Goal: Communication & Community: Ask a question

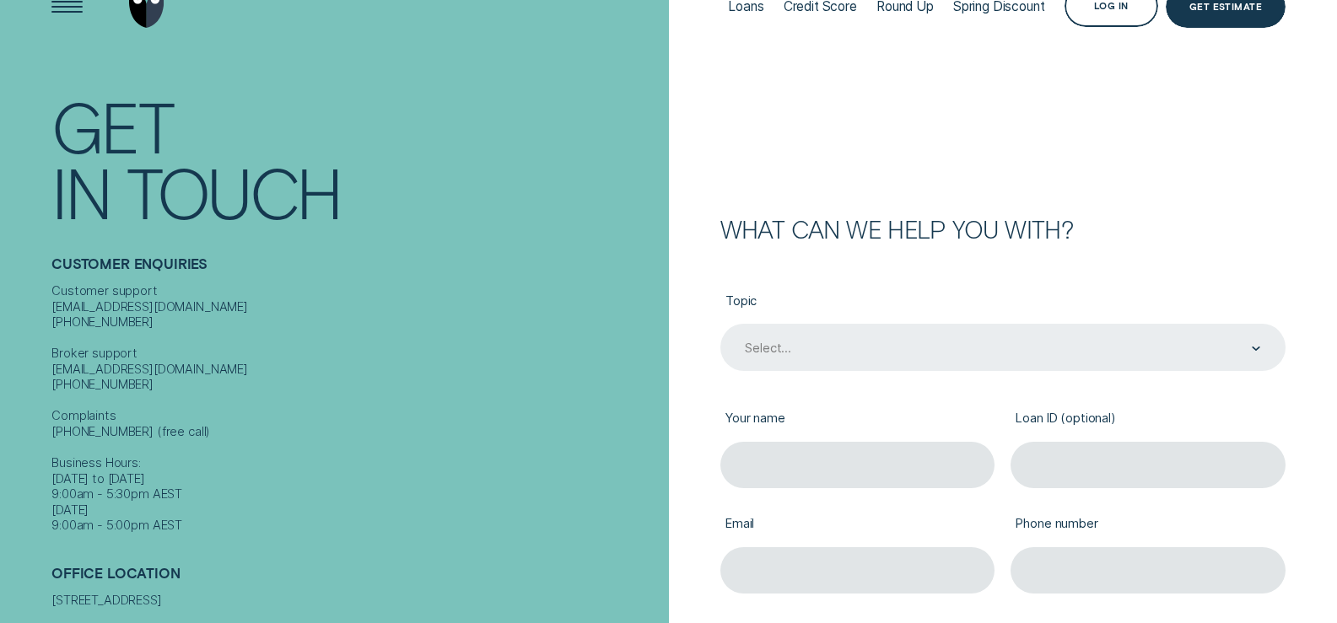
scroll to position [141, 0]
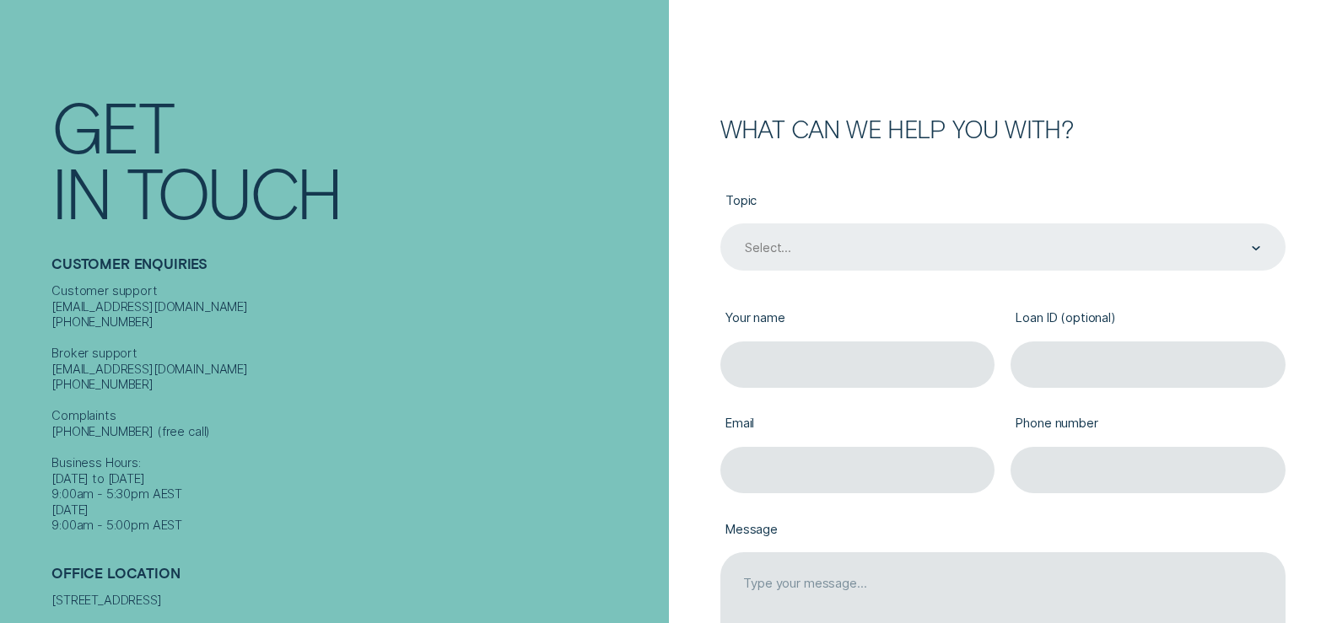
click at [919, 244] on div "Select..." at bounding box center [1001, 248] width 517 height 17
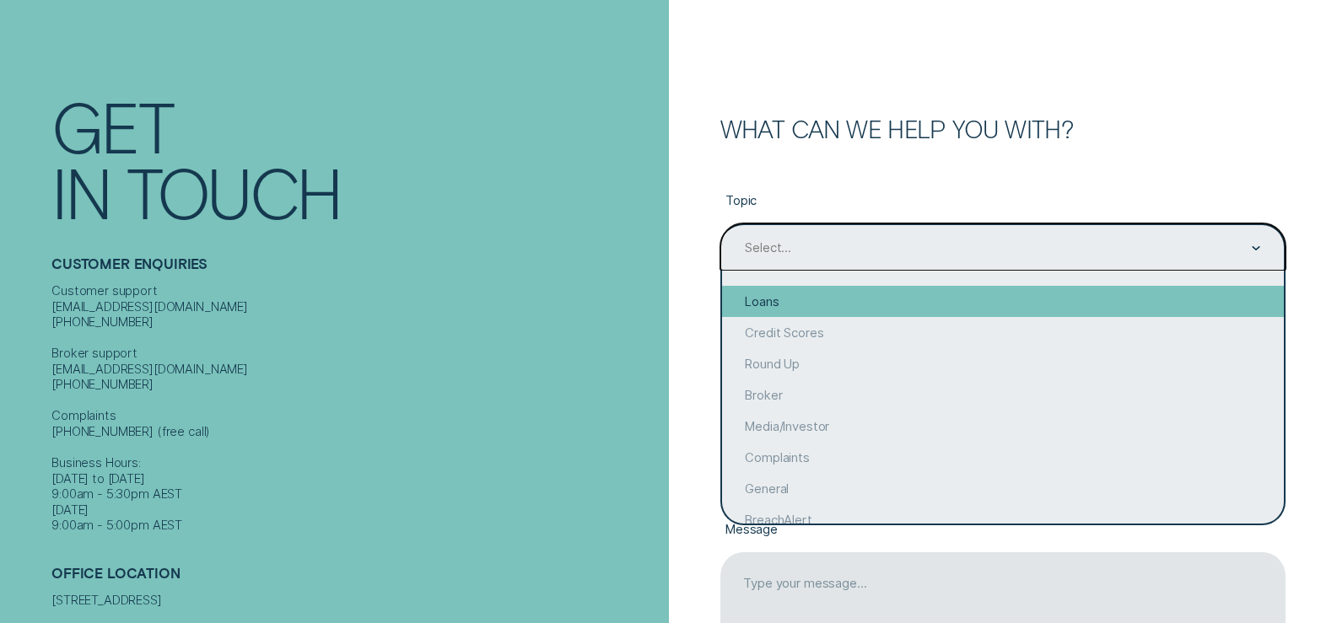
click at [883, 305] on div "Loans" at bounding box center [1003, 301] width 562 height 31
type input "Loans"
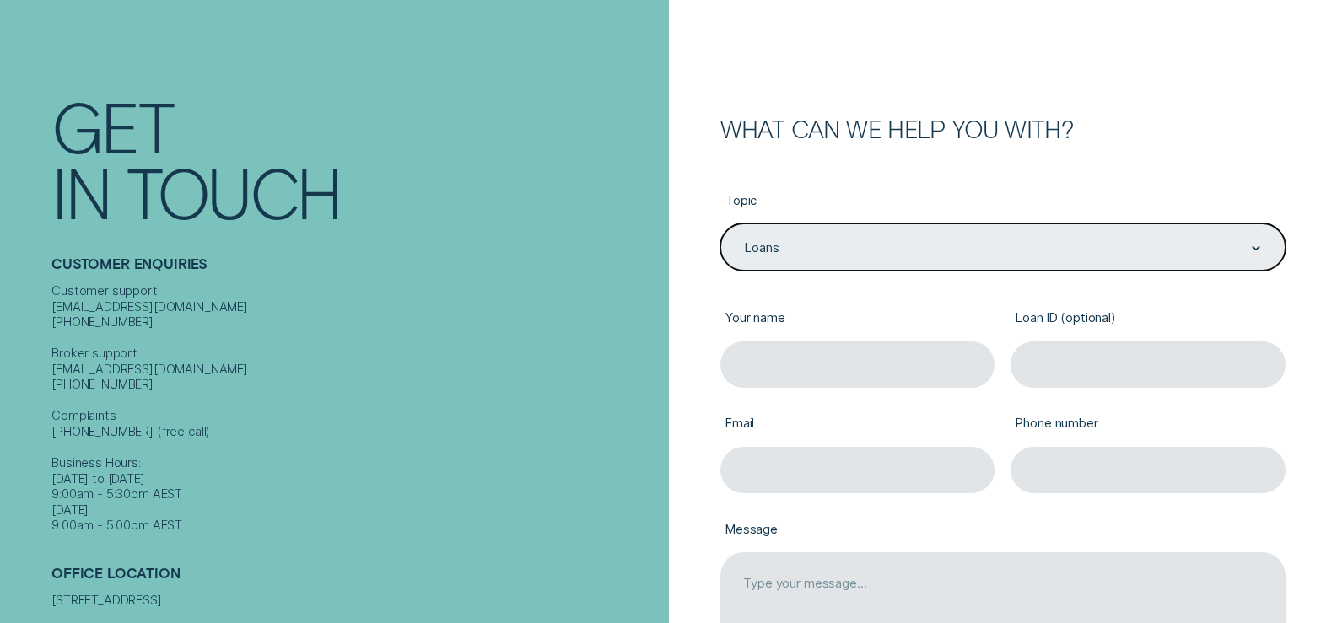
click at [816, 333] on label "Your name" at bounding box center [857, 319] width 275 height 43
click at [816, 342] on input "Your name" at bounding box center [857, 365] width 275 height 47
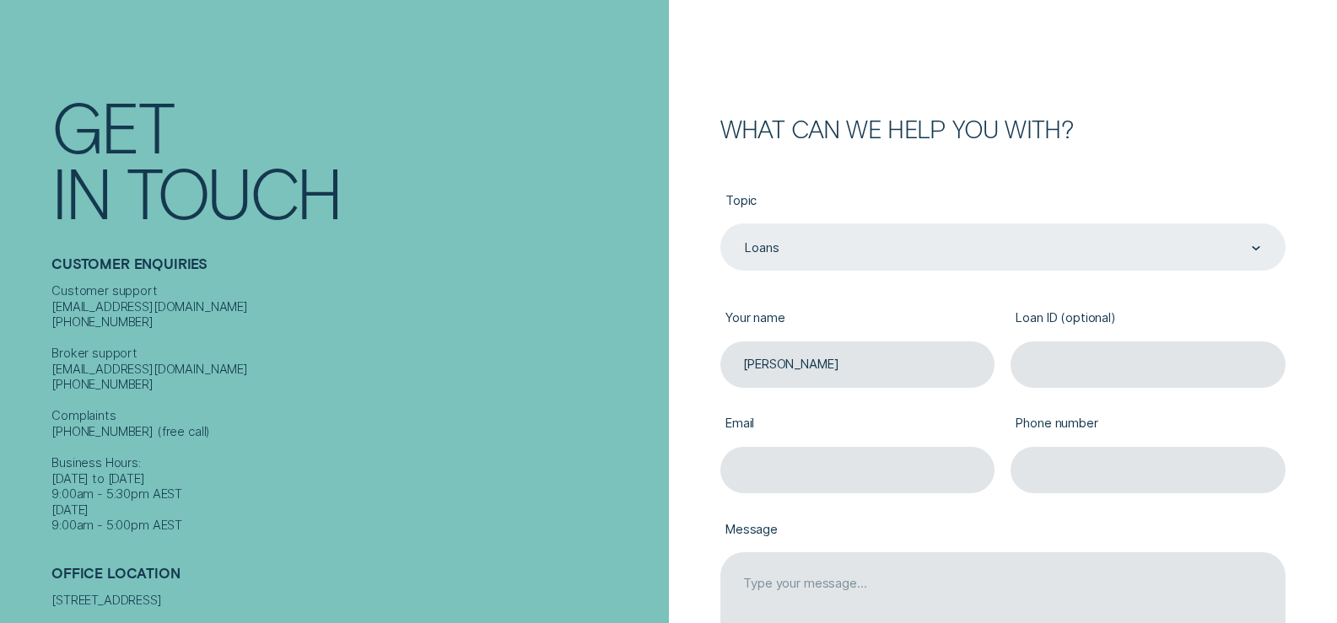
type input "[PERSON_NAME]"
type input "0459200573"
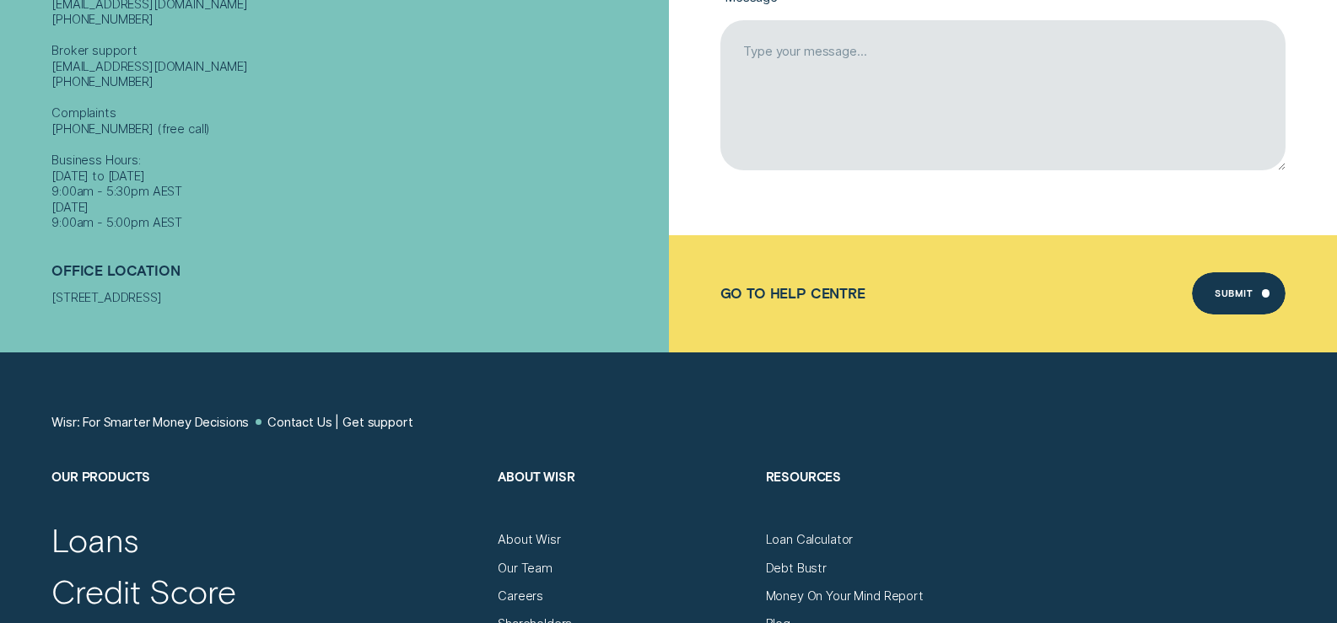
scroll to position [843, 0]
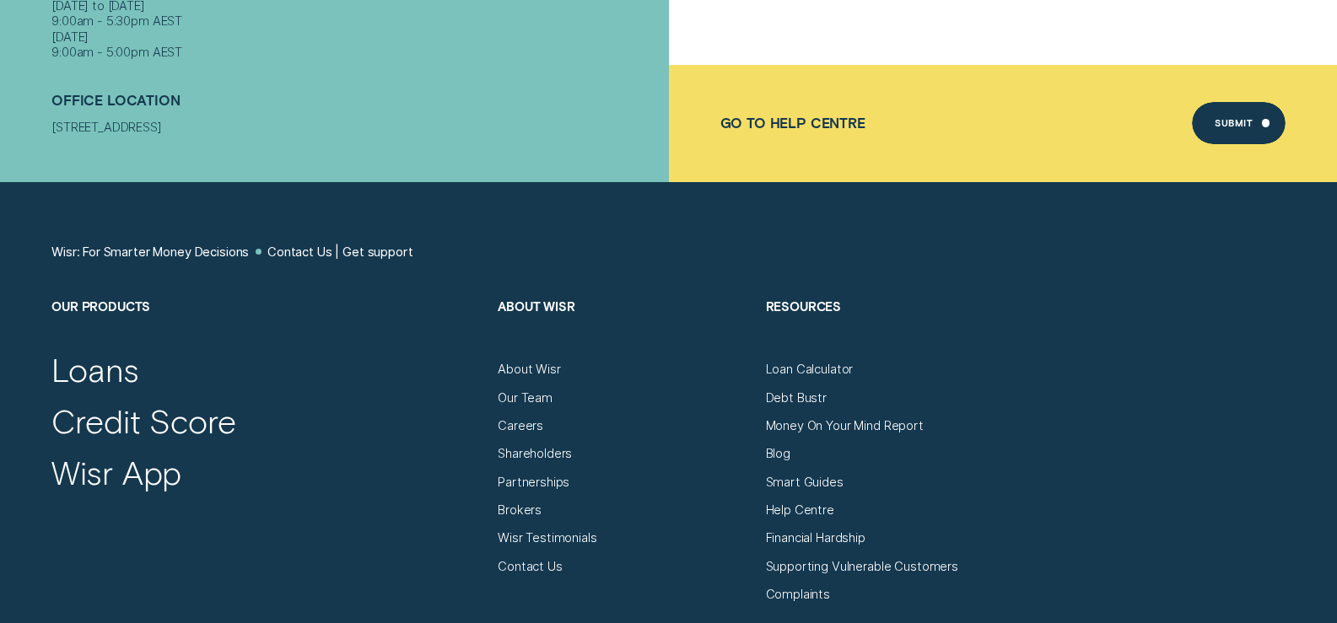
drag, startPoint x: 51, startPoint y: 106, endPoint x: 160, endPoint y: 142, distance: 114.4
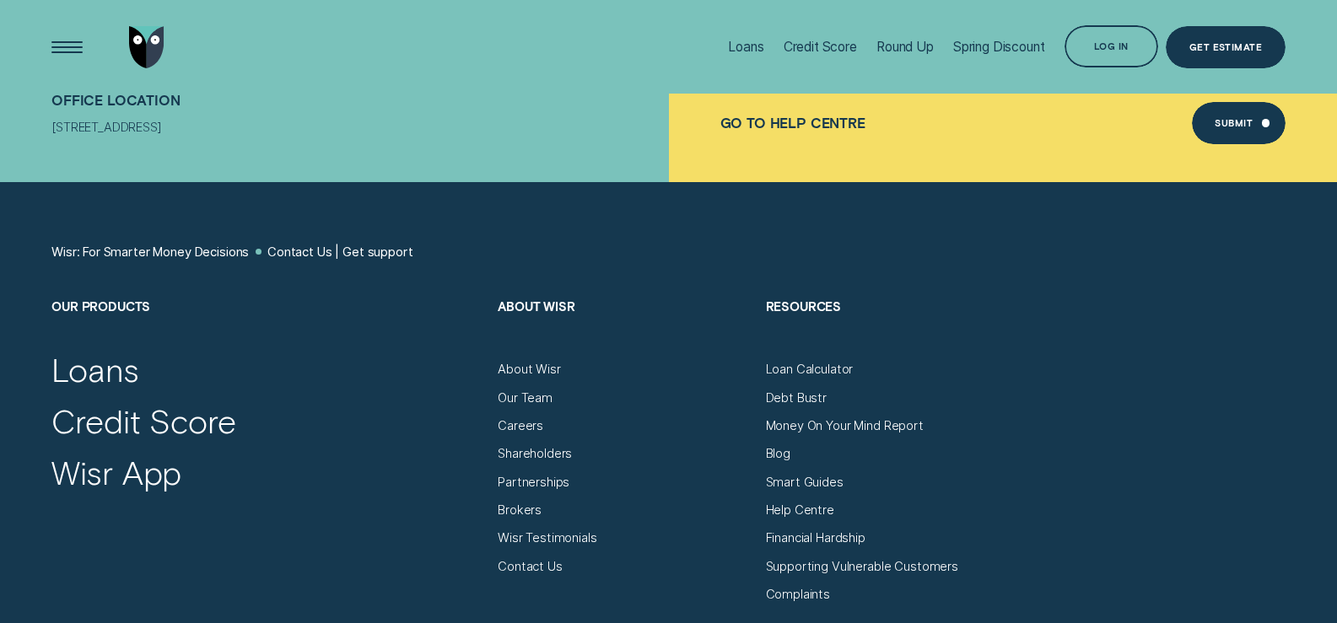
scroll to position [0, 0]
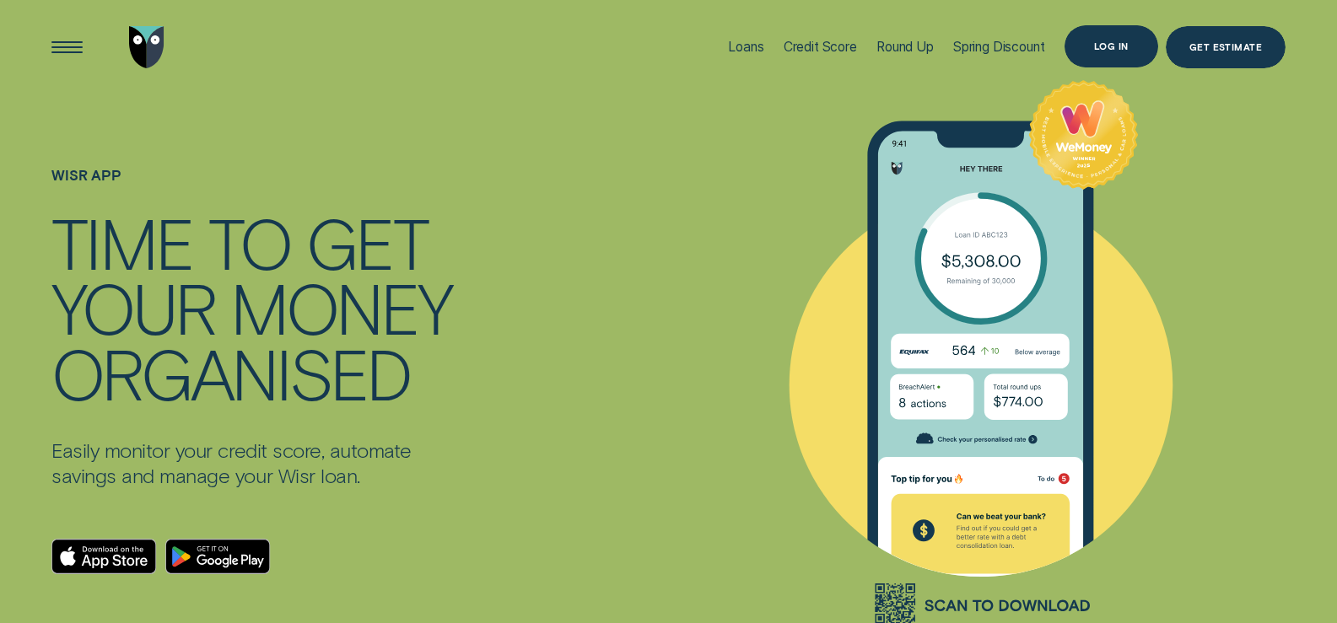
click at [1098, 54] on div "Log in" at bounding box center [1111, 46] width 94 height 42
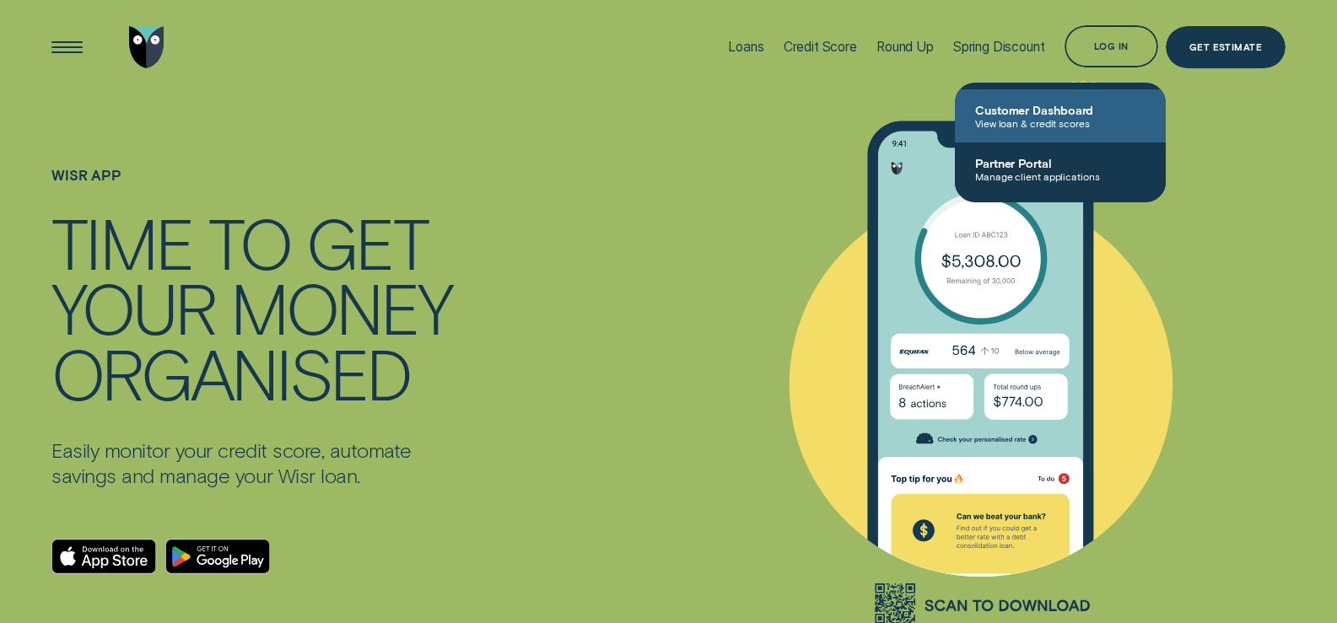
click at [1091, 125] on span "View loan & credit scores" at bounding box center [1060, 123] width 170 height 12
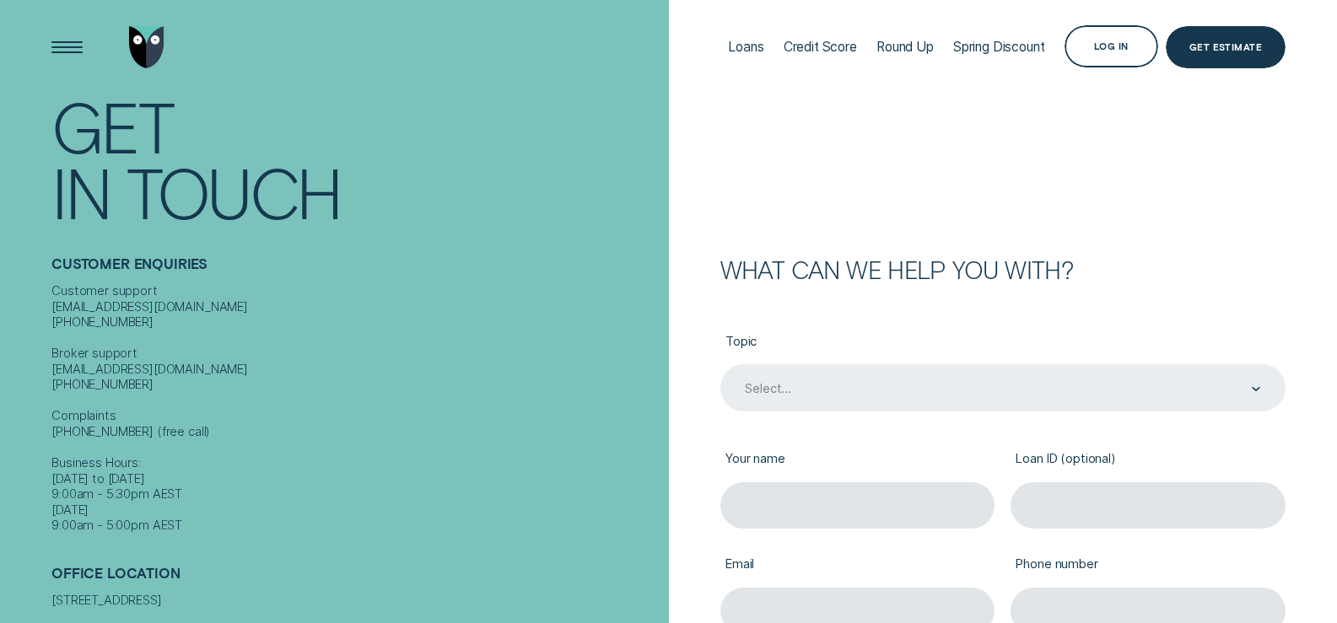
click at [849, 389] on div "Select..." at bounding box center [1002, 387] width 565 height 47
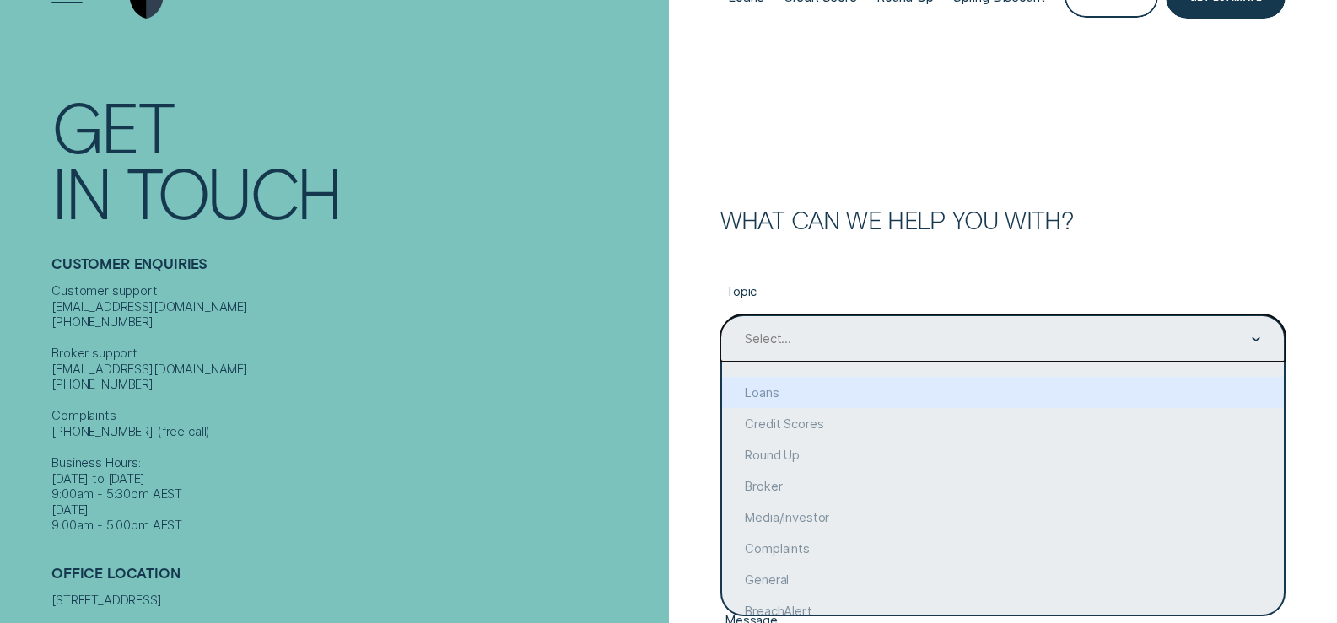
click at [849, 389] on div "Loans" at bounding box center [1003, 392] width 562 height 31
type input "Loans"
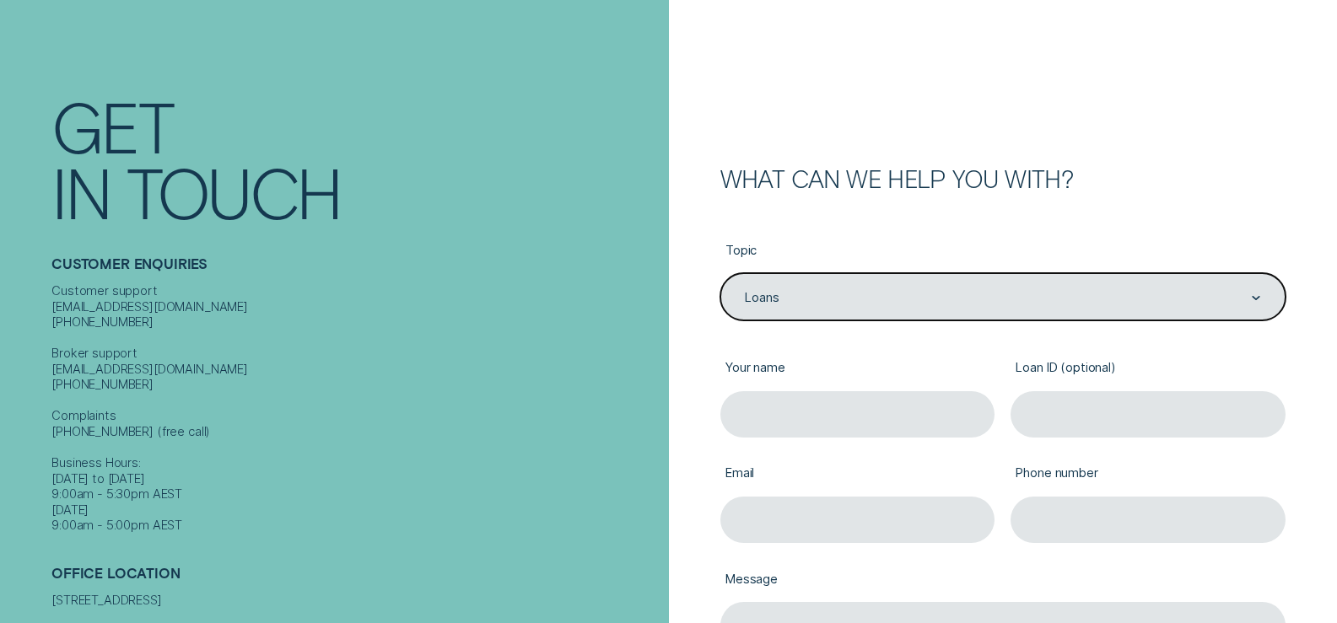
scroll to position [191, 0]
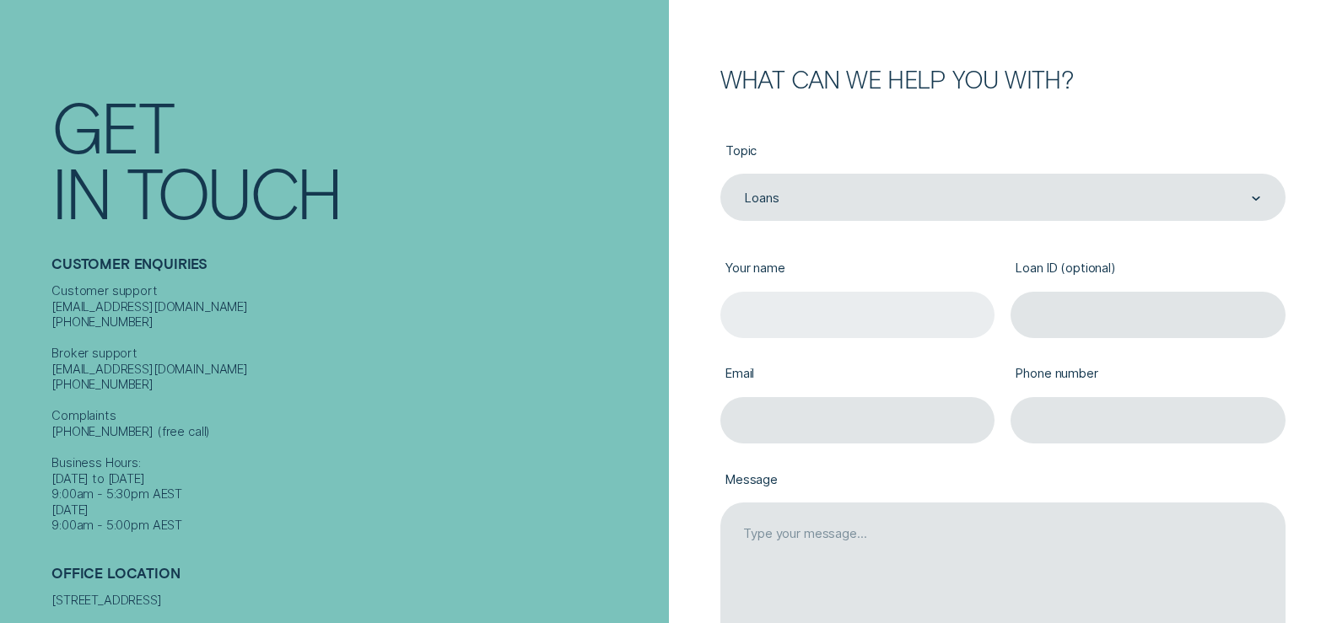
click at [779, 309] on input "Your name" at bounding box center [857, 315] width 275 height 47
type input "Christopher Murphy"
type input "cmurph28@myune.edu.au"
type input "0459200573"
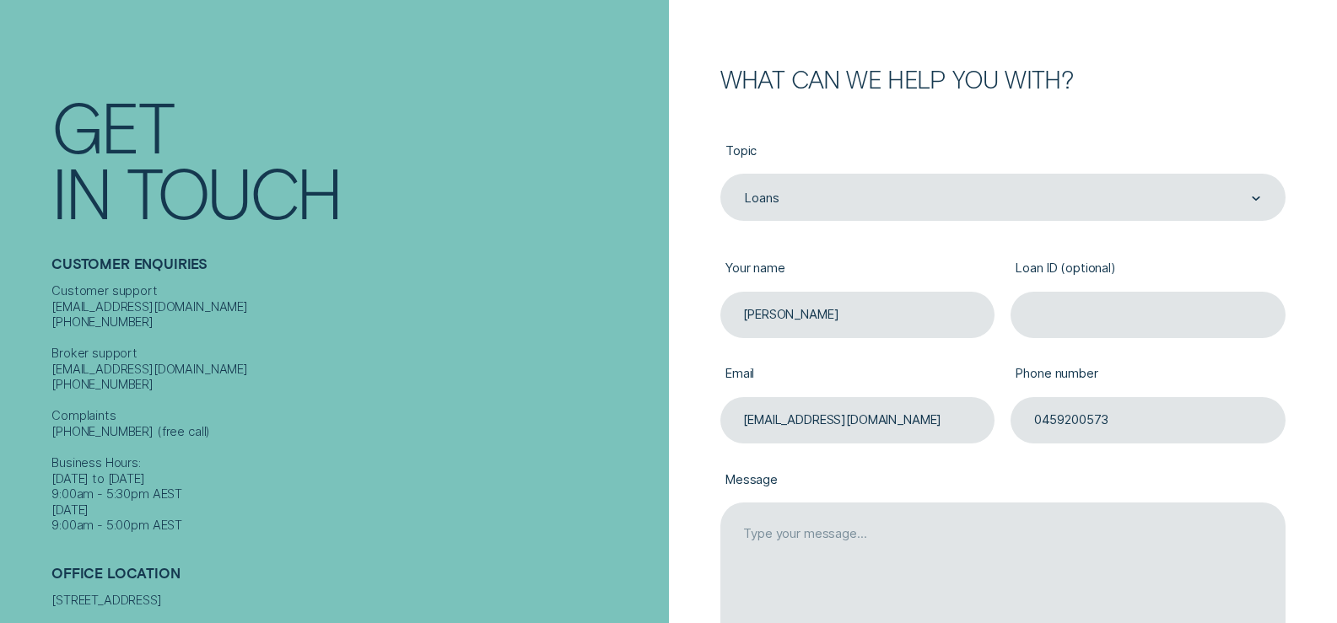
drag, startPoint x: 926, startPoint y: 424, endPoint x: 662, endPoint y: 398, distance: 265.3
click at [662, 398] on div "Contact Get In Touch Customer Enquiries Customer support contact@wisr.com.au 13…" at bounding box center [668, 322] width 1337 height 1026
type input "chris.murphy28@outlook.com"
click at [1053, 331] on input "Loan ID (optional)" at bounding box center [1147, 315] width 275 height 47
click at [1142, 306] on input "Loan ID (optional)" at bounding box center [1147, 315] width 275 height 47
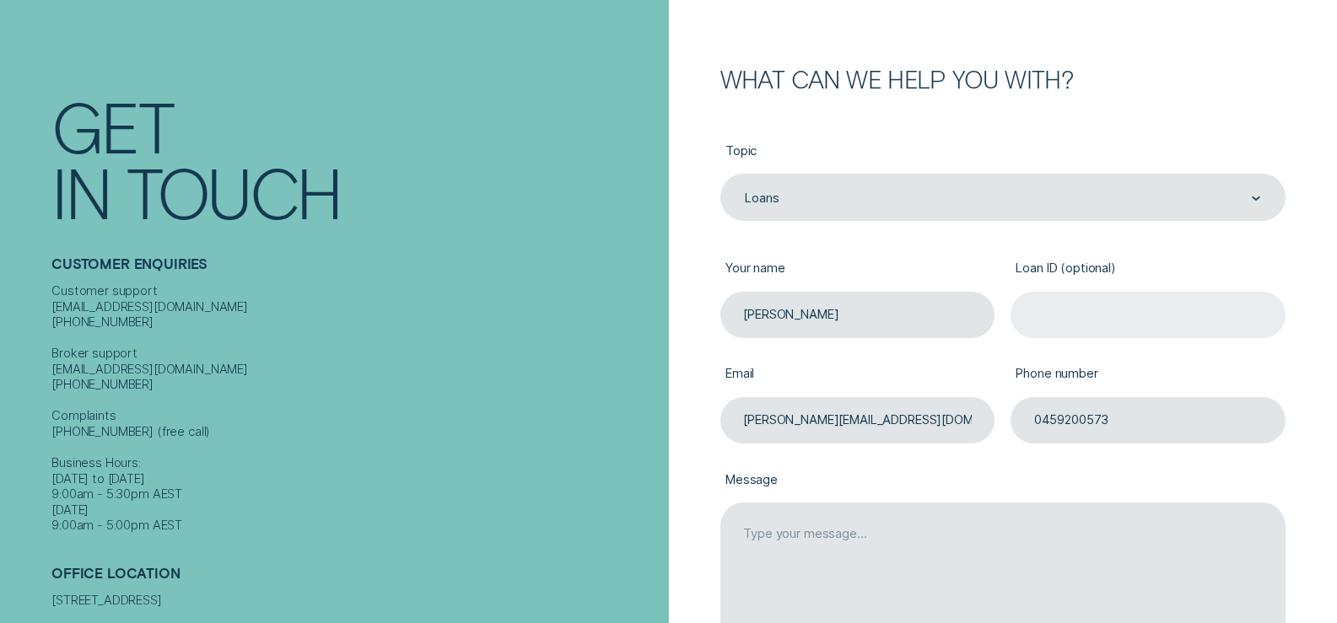
paste input "LOAN ID 941727"
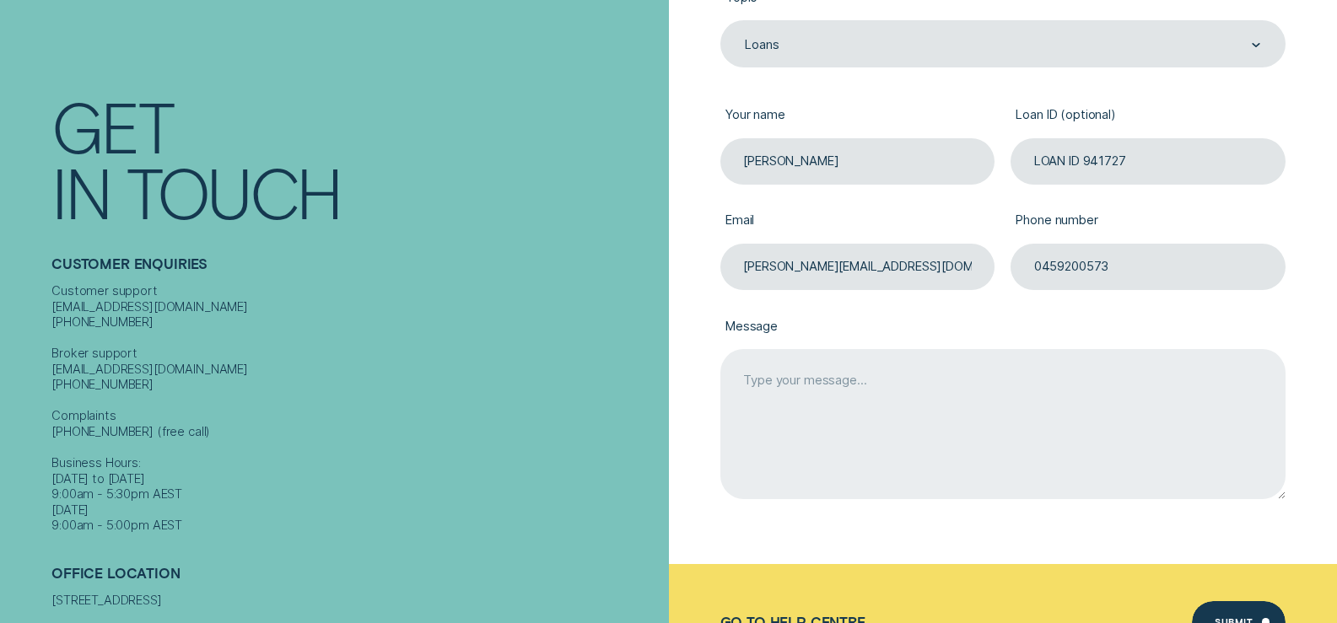
scroll to position [471, 0]
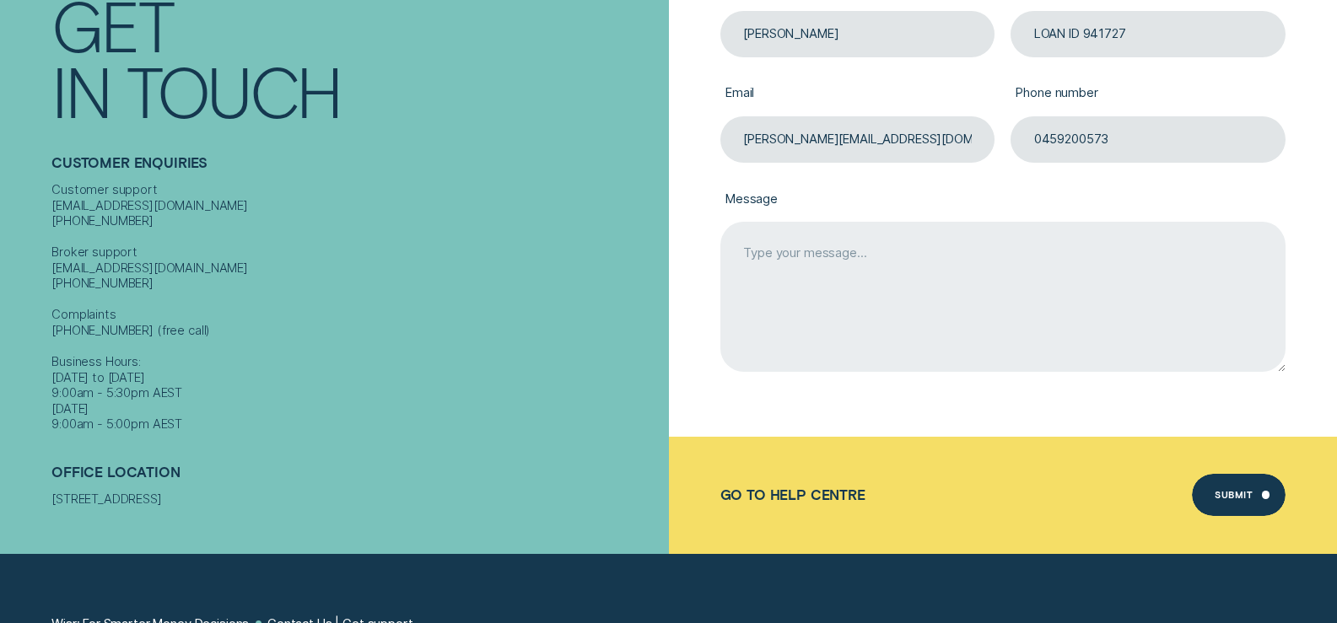
type input "LOAN ID 941727"
click at [818, 284] on textarea "Message" at bounding box center [1002, 297] width 565 height 150
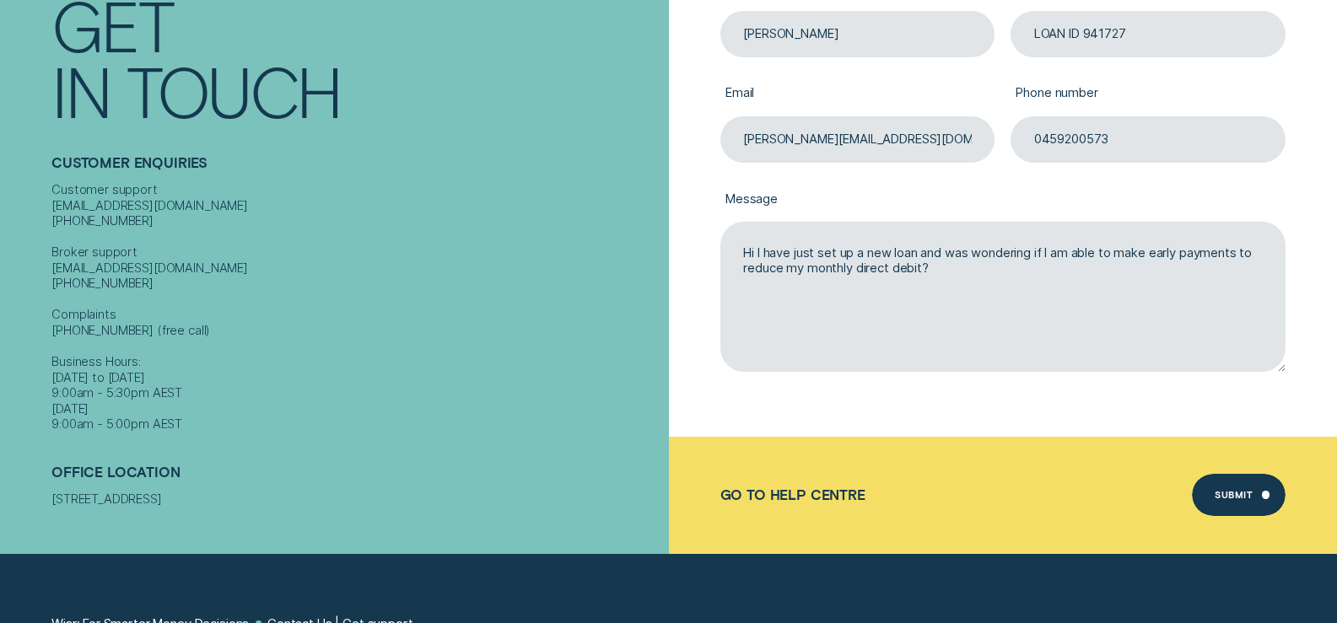
type textarea "Hi I have just set up a new loan and was wondering if I am able to make early p…"
click at [1256, 493] on div "Submit" at bounding box center [1239, 495] width 94 height 42
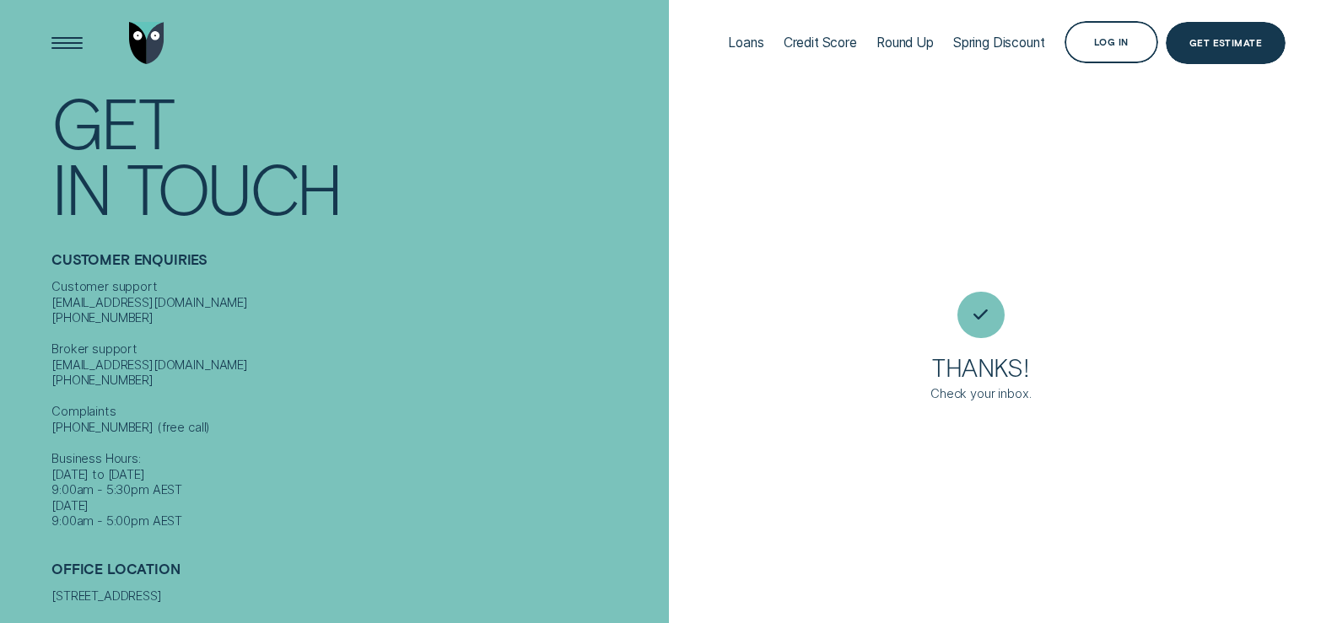
scroll to position [0, 0]
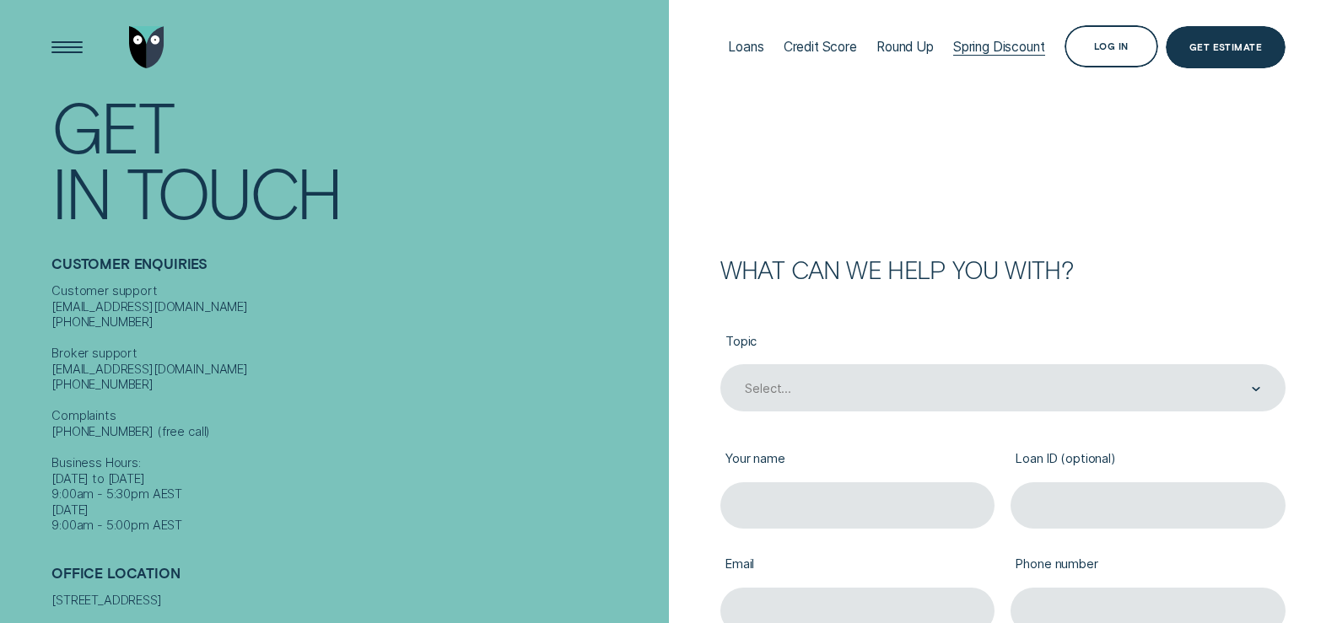
click at [953, 56] on div at bounding box center [999, 55] width 92 height 1
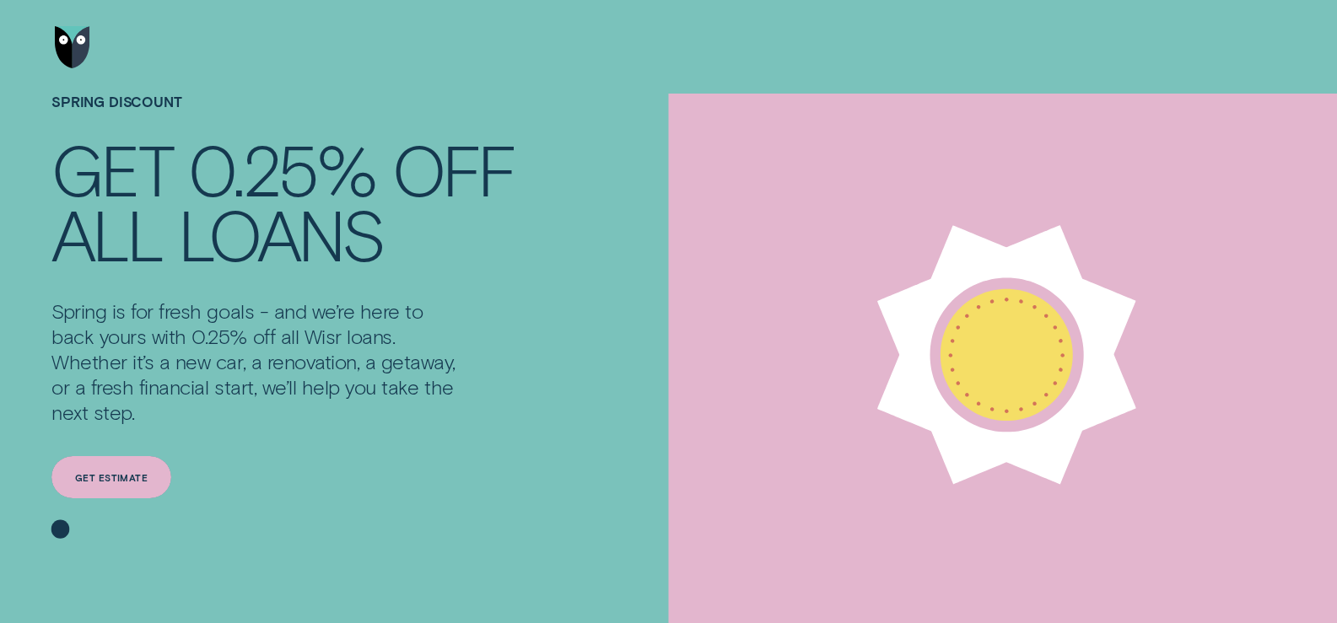
click at [115, 477] on div "Get estimate" at bounding box center [111, 478] width 73 height 8
